Goal: Communication & Community: Answer question/provide support

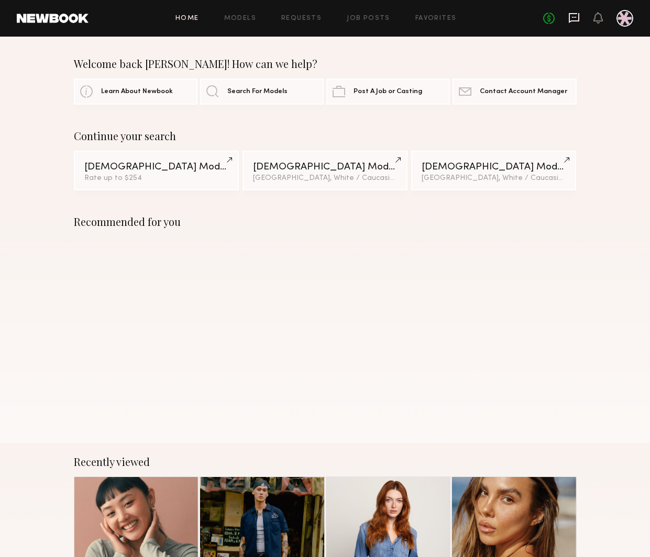
click at [575, 19] on icon at bounding box center [574, 18] width 12 height 12
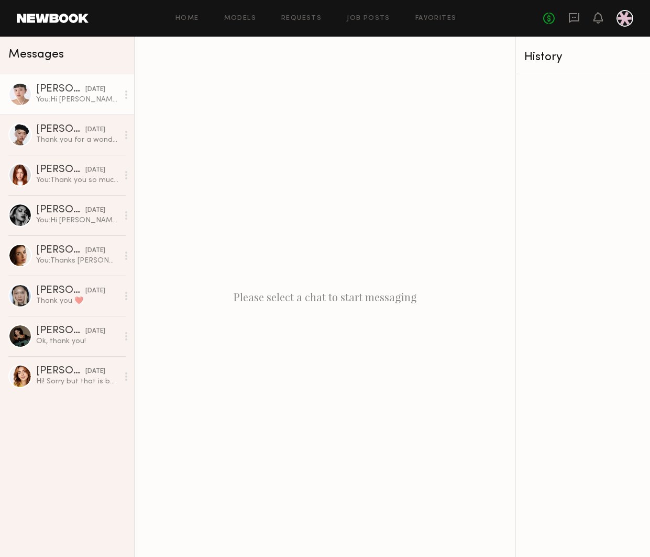
click at [44, 88] on div "[PERSON_NAME]" at bounding box center [60, 89] width 49 height 10
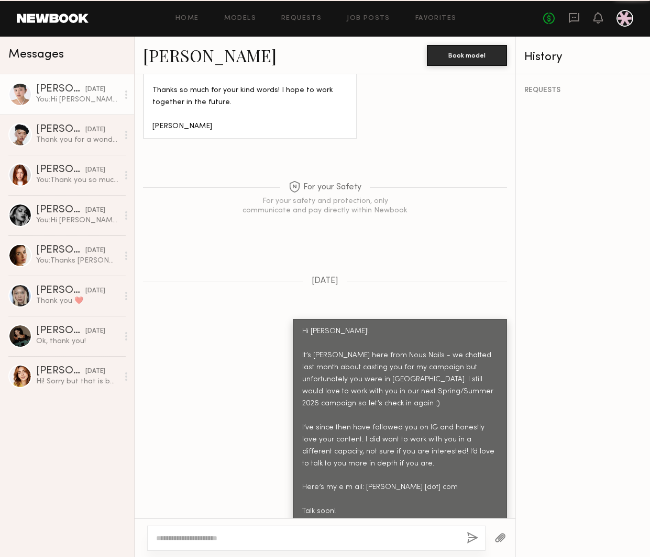
scroll to position [1230, 0]
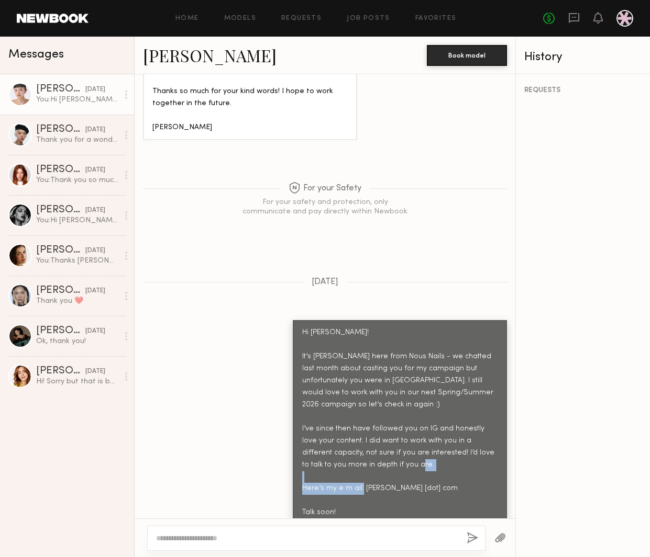
drag, startPoint x: 418, startPoint y: 487, endPoint x: 397, endPoint y: 472, distance: 26.6
click at [397, 472] on div "Hi [PERSON_NAME]! It’s [PERSON_NAME] here from Nous Nails - we chatted last mon…" at bounding box center [399, 423] width 195 height 192
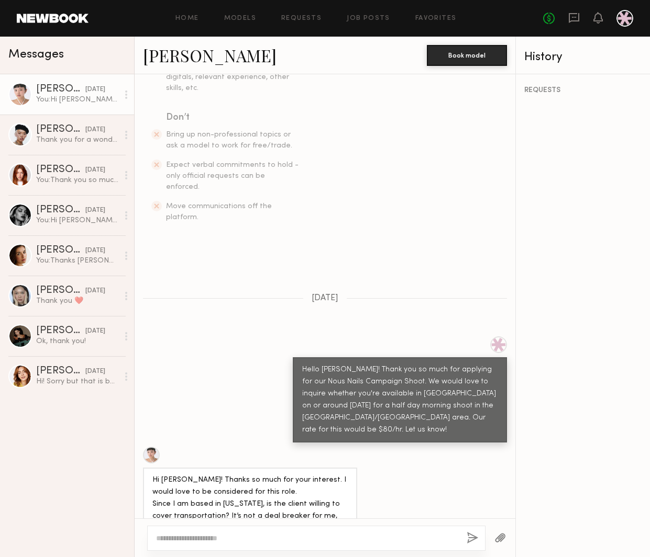
scroll to position [287, 0]
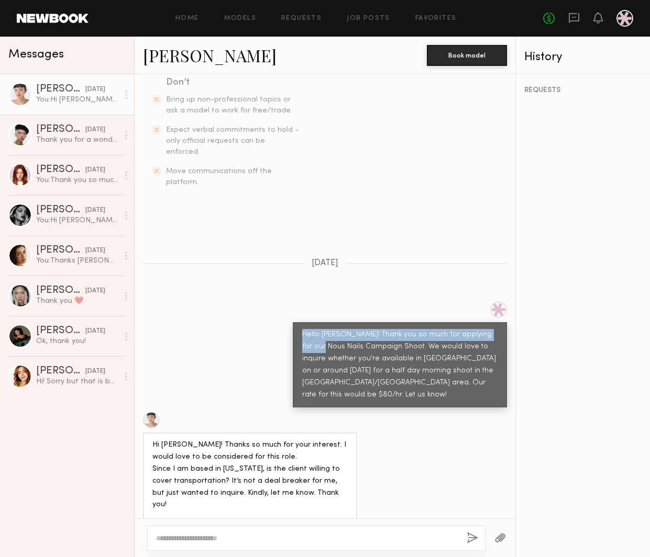
drag, startPoint x: 301, startPoint y: 314, endPoint x: 319, endPoint y: 412, distance: 99.5
click at [314, 330] on div "Hello [PERSON_NAME]! Thank you so much for applying for our Nous Nails Campaign…" at bounding box center [400, 364] width 214 height 85
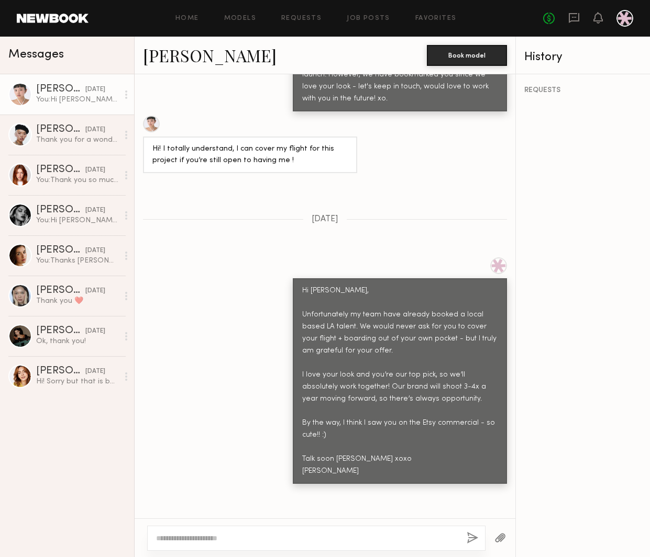
scroll to position [1873, 0]
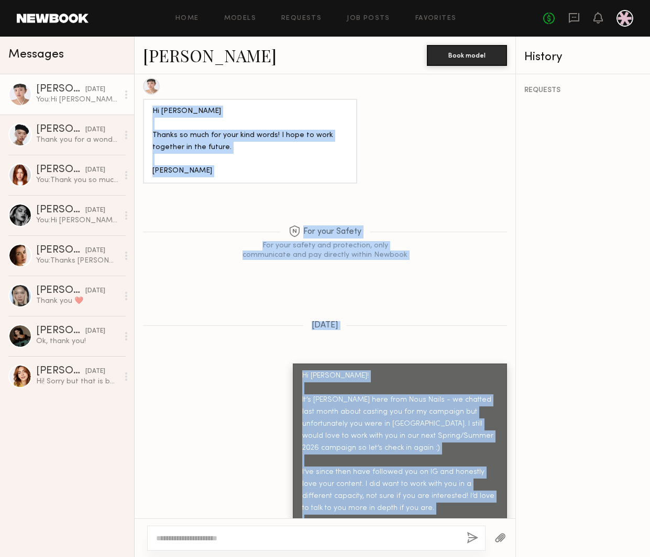
click at [369, 497] on div "Hi [PERSON_NAME]! It’s [PERSON_NAME] here from Nous Nails - we chatted last mon…" at bounding box center [399, 467] width 195 height 192
copy div "Lorem Ips! Dolor sit am cons adi elitsedd eiu tem Inci Utlab Etdolore Magna. Al…"
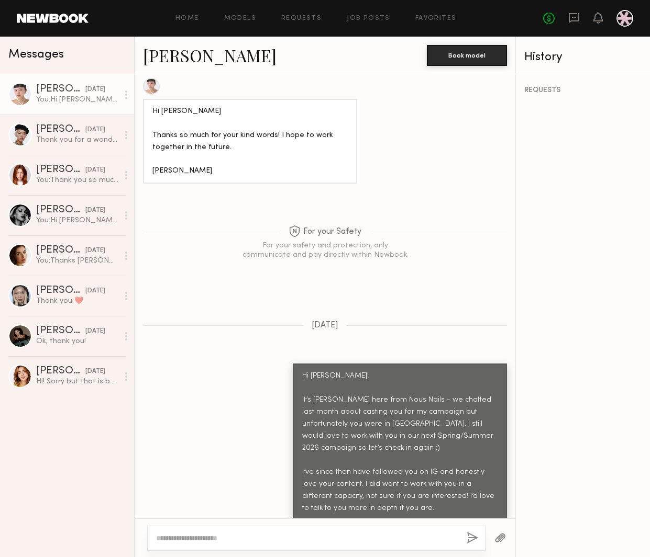
click at [229, 385] on div "Hi [PERSON_NAME]! It’s [PERSON_NAME] here from Nous Nails - we chatted last mon…" at bounding box center [325, 466] width 381 height 205
